Goal: Transaction & Acquisition: Purchase product/service

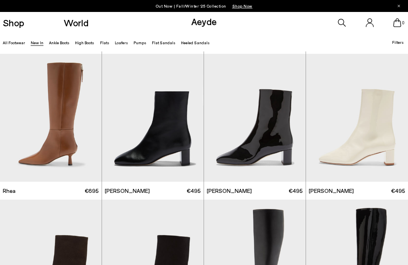
scroll to position [1182, 0]
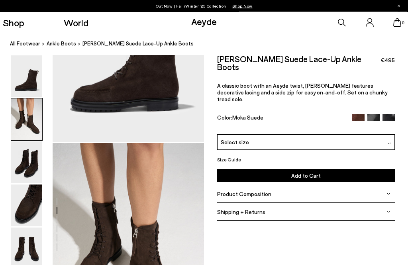
scroll to position [203, 0]
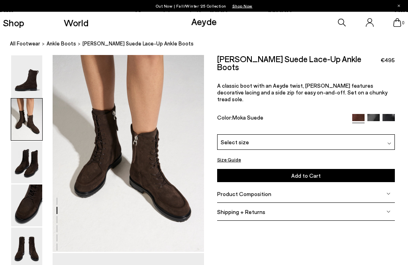
click at [27, 82] on img at bounding box center [26, 77] width 31 height 42
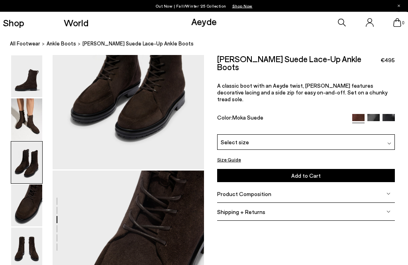
click at [28, 107] on img at bounding box center [26, 120] width 31 height 42
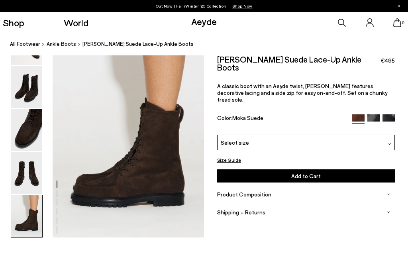
scroll to position [1033, 0]
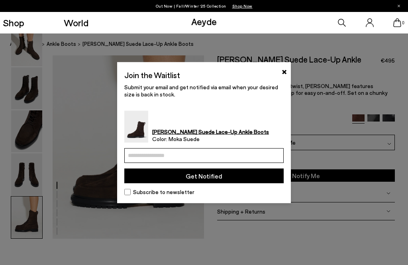
click at [191, 163] on input "email" at bounding box center [203, 155] width 159 height 15
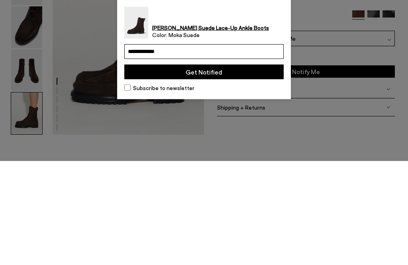
type input "**********"
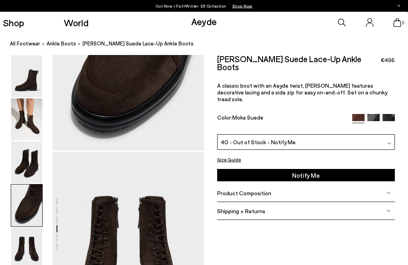
scroll to position [705, 0]
